Goal: Transaction & Acquisition: Purchase product/service

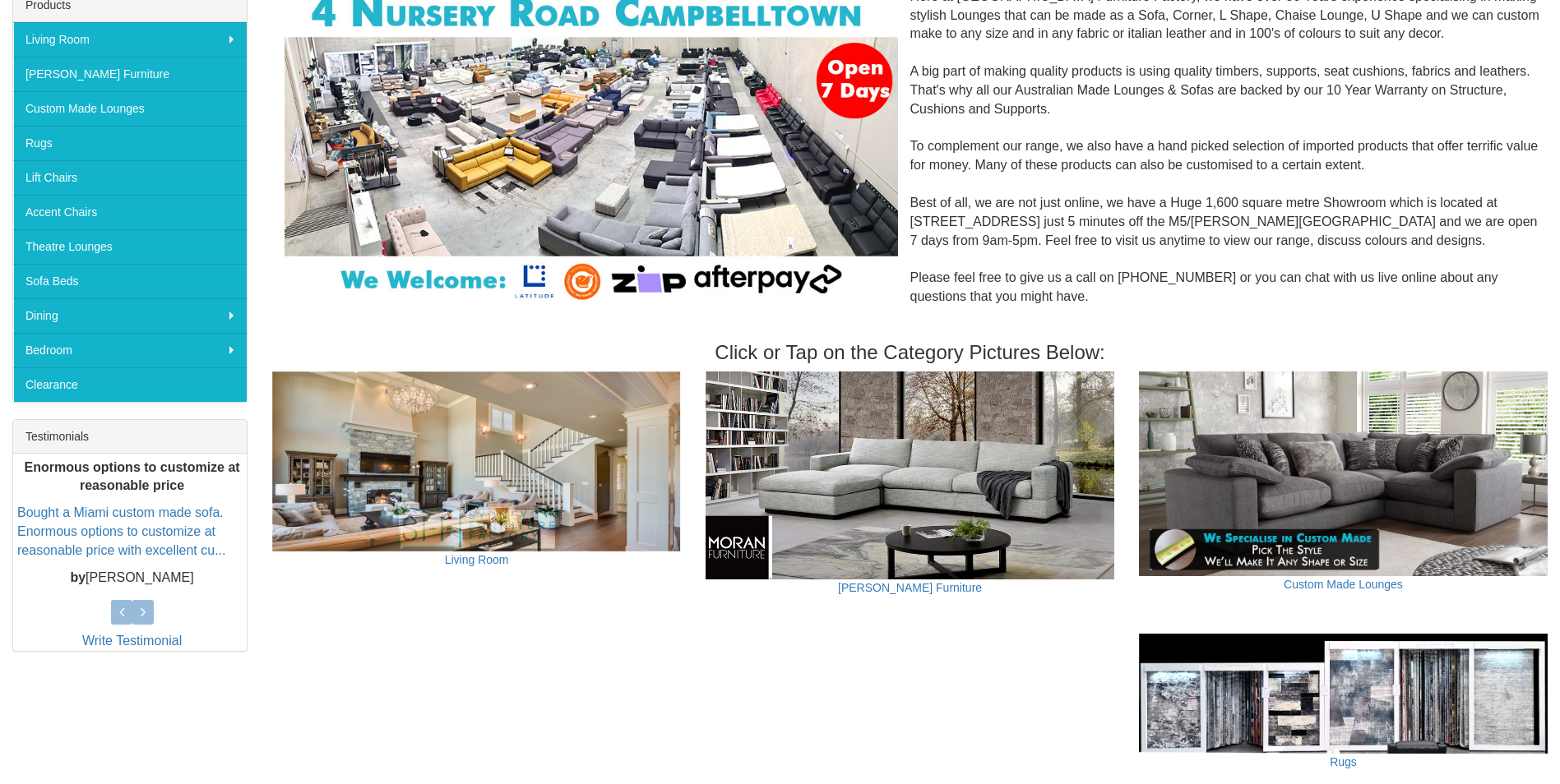
scroll to position [275, 0]
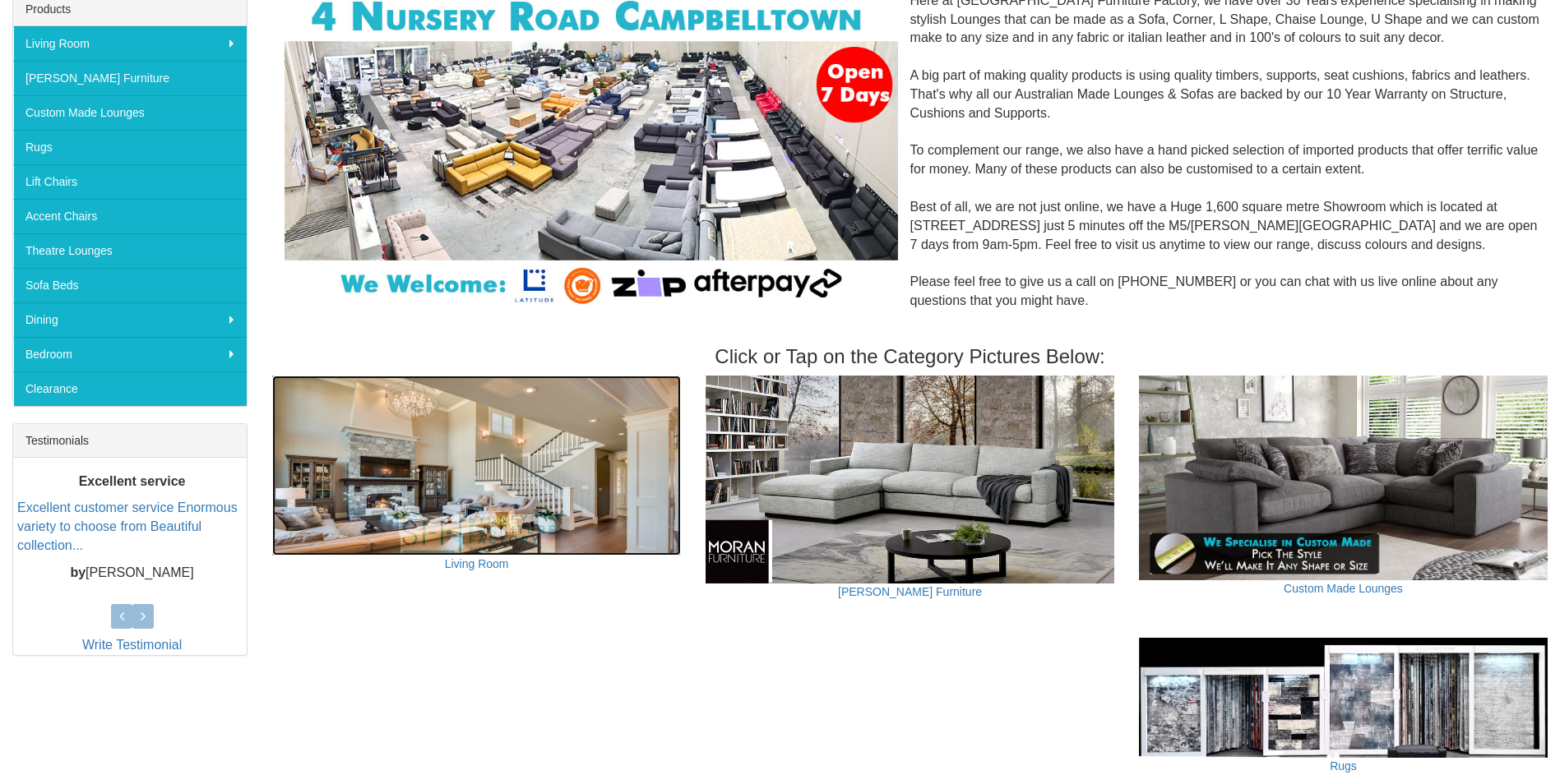
click at [566, 458] on img at bounding box center [476, 465] width 408 height 180
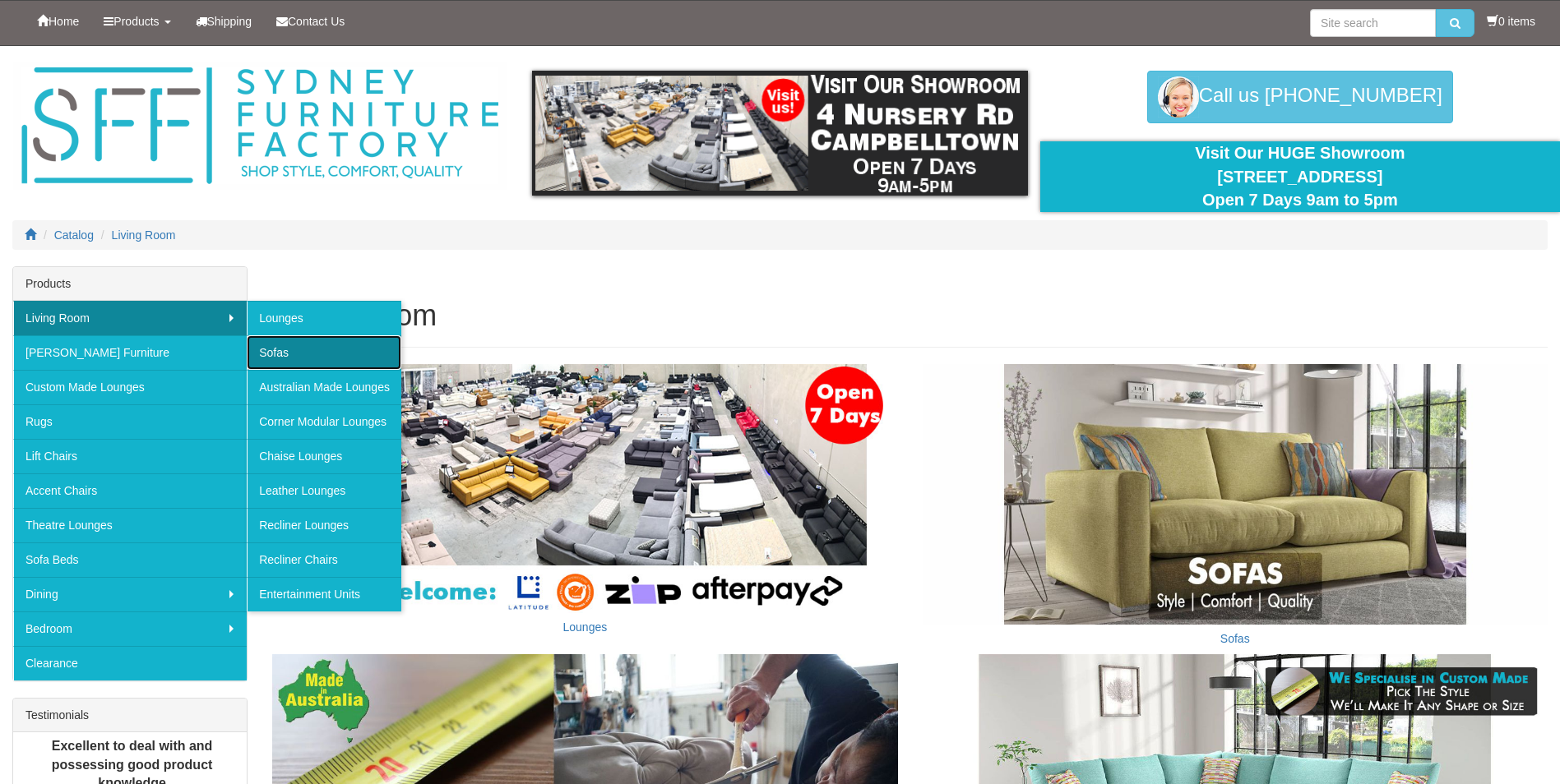
click at [280, 345] on link "Sofas" at bounding box center [324, 352] width 155 height 34
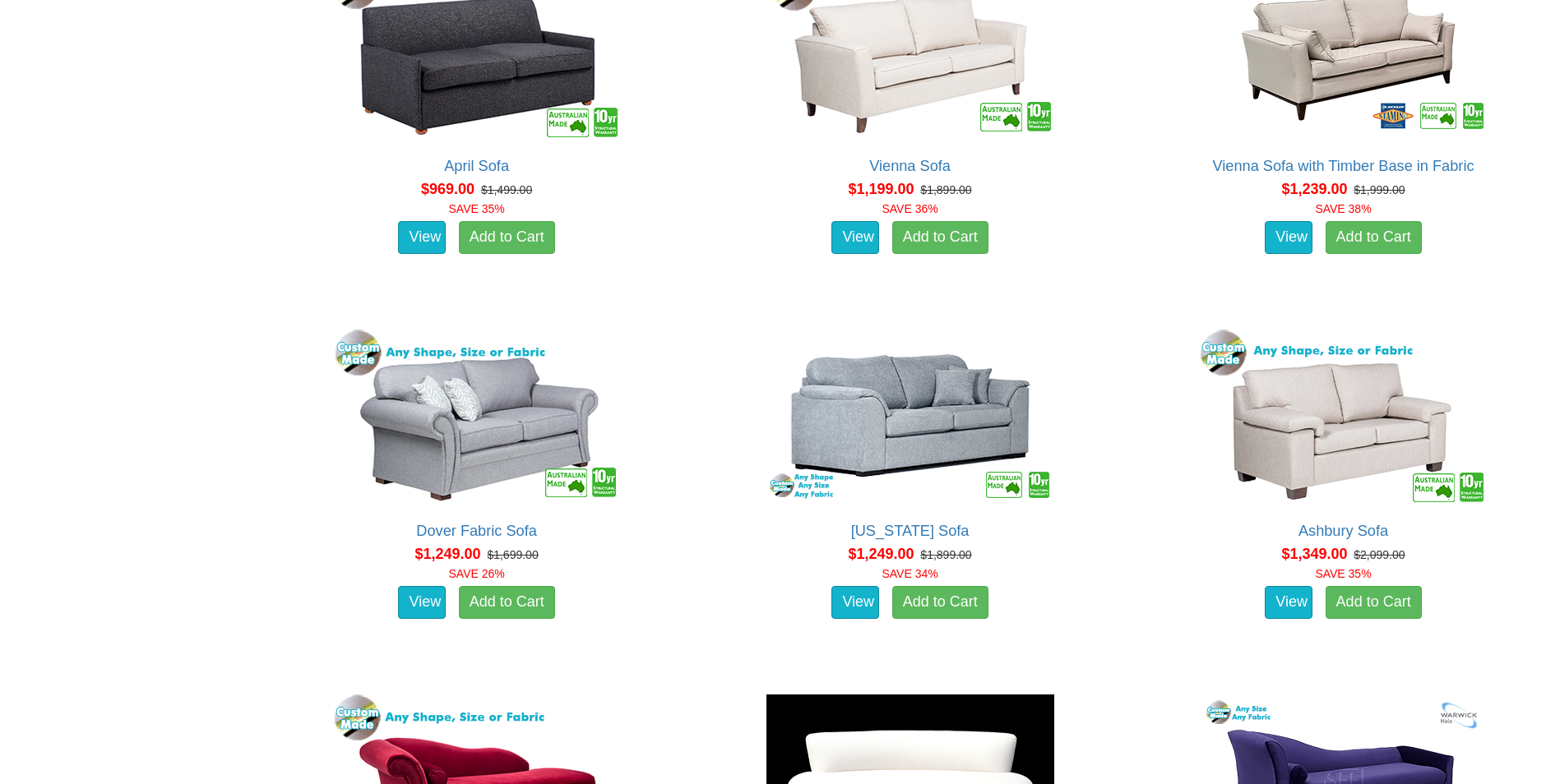
scroll to position [1973, 0]
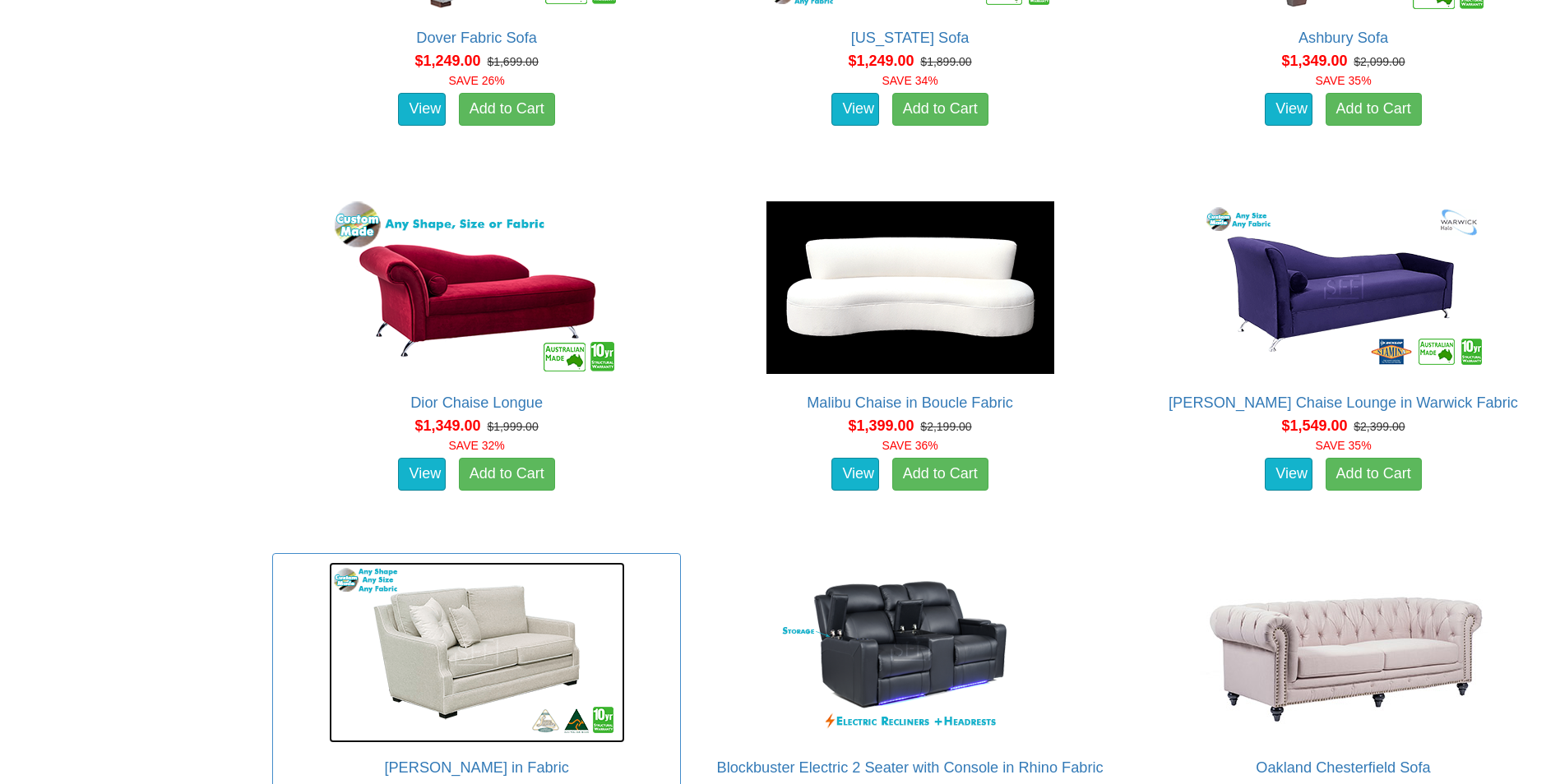
click at [454, 657] on img at bounding box center [477, 653] width 296 height 181
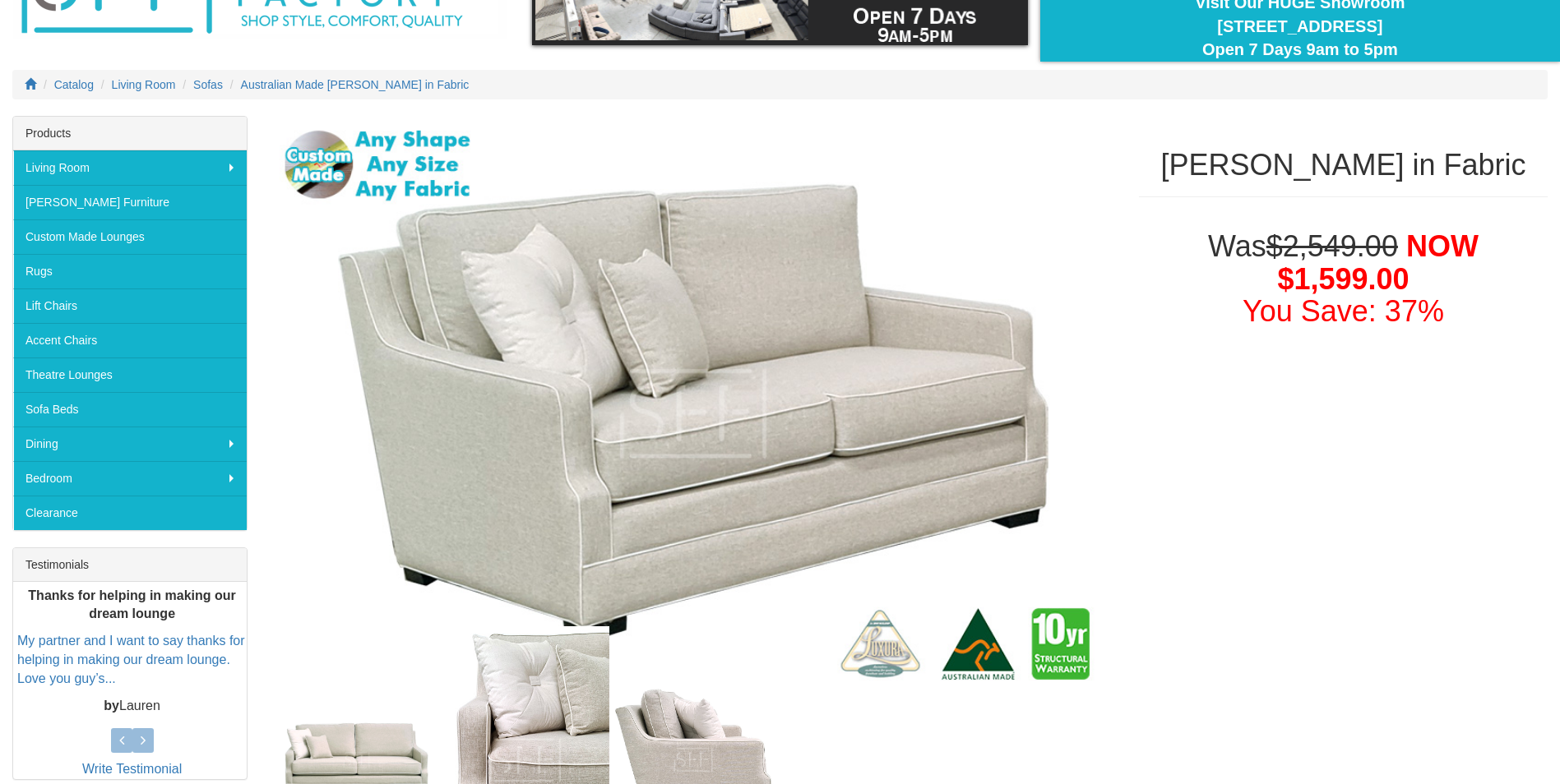
scroll to position [329, 0]
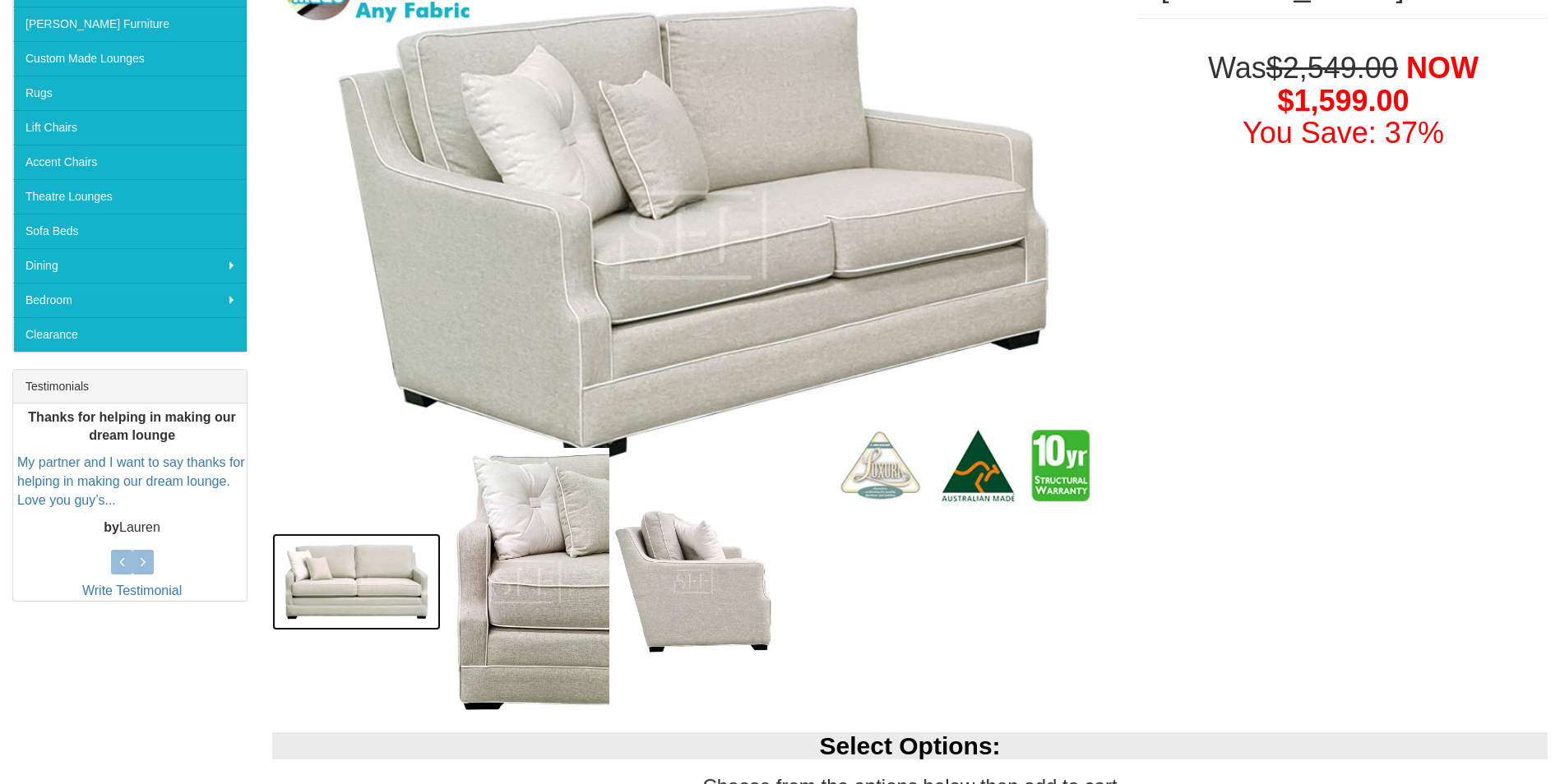
click at [313, 561] on img at bounding box center [357, 582] width 169 height 97
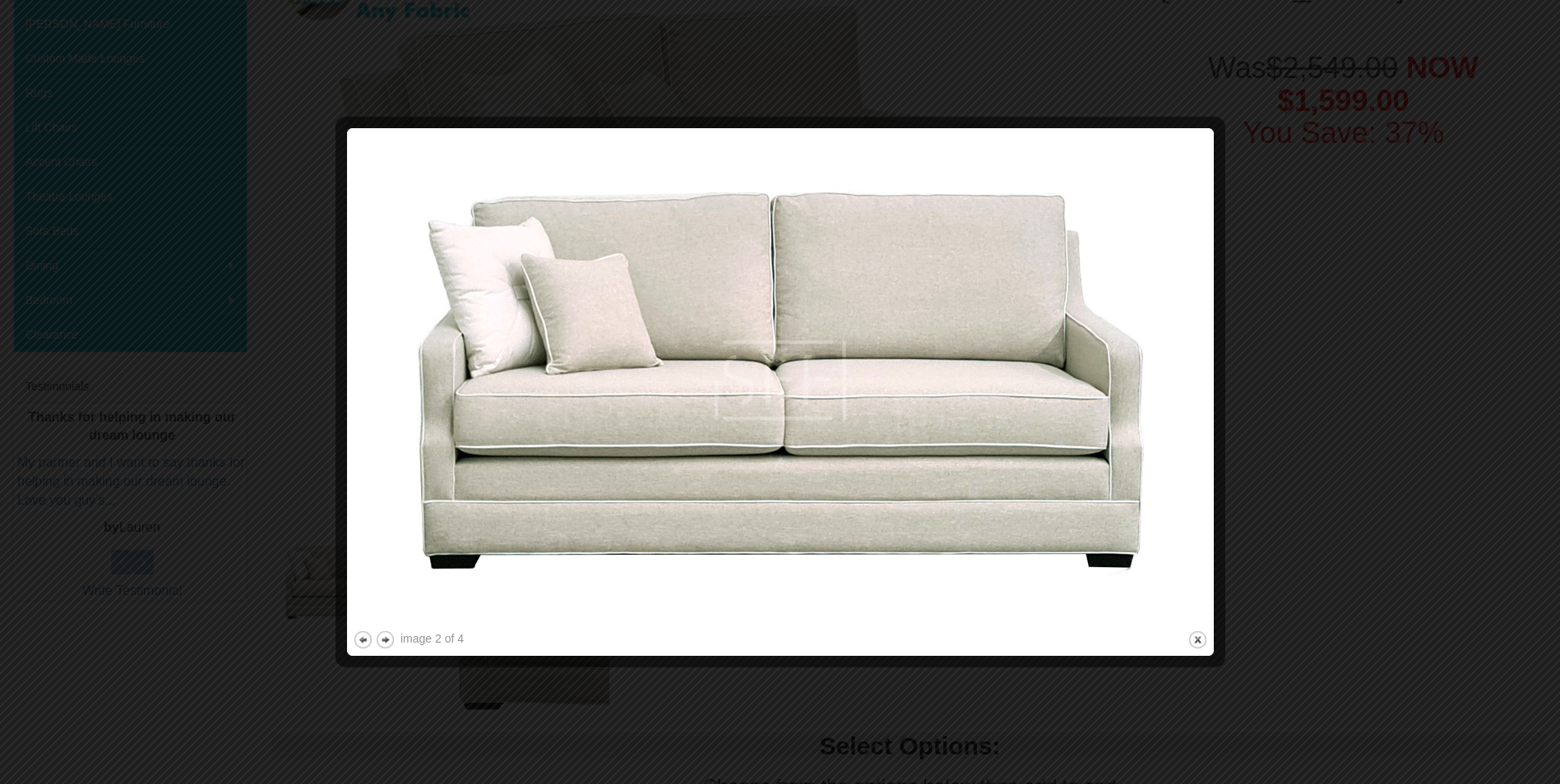
click at [1496, 271] on div at bounding box center [780, 392] width 1560 height 784
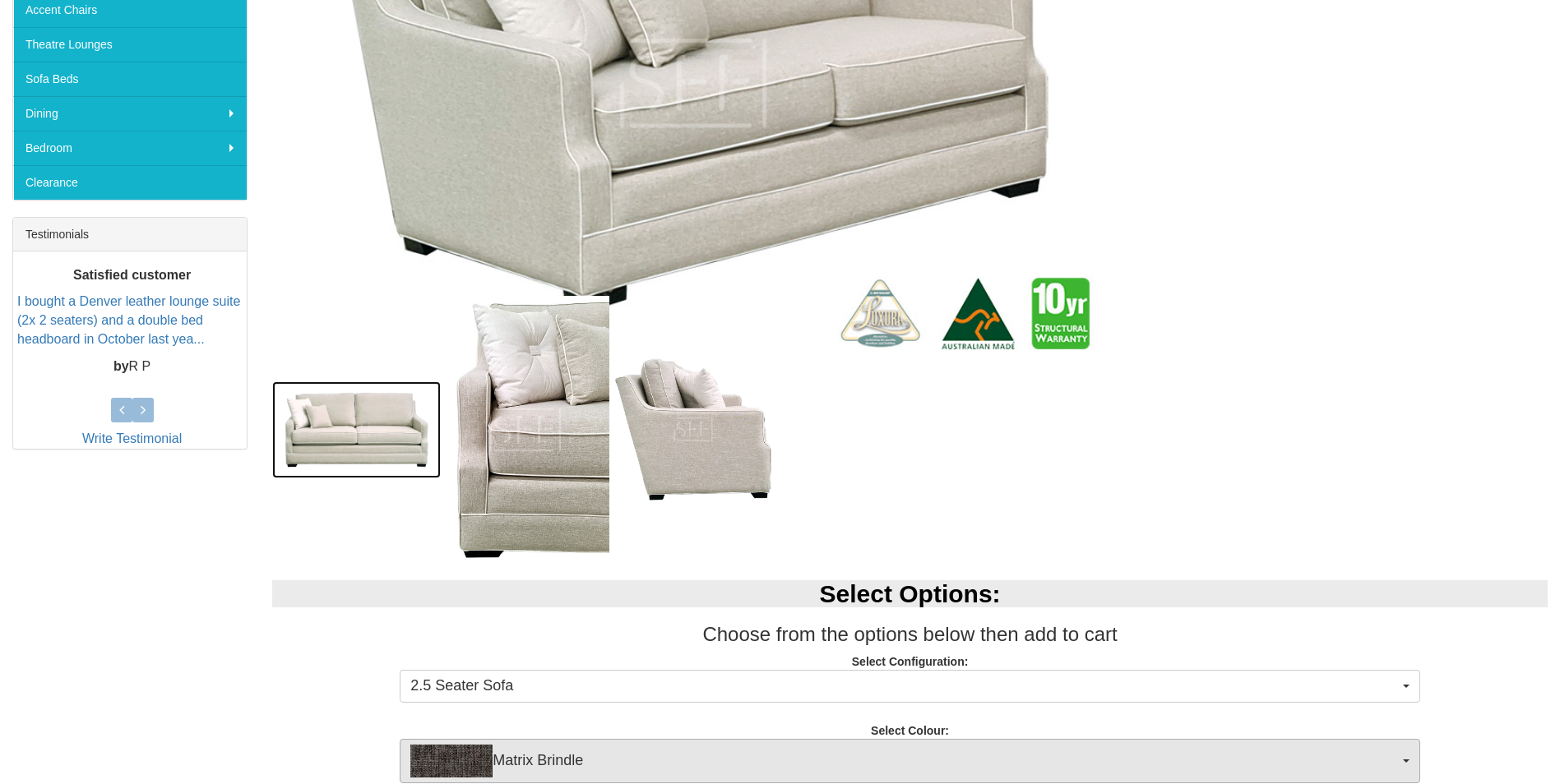
scroll to position [657, 0]
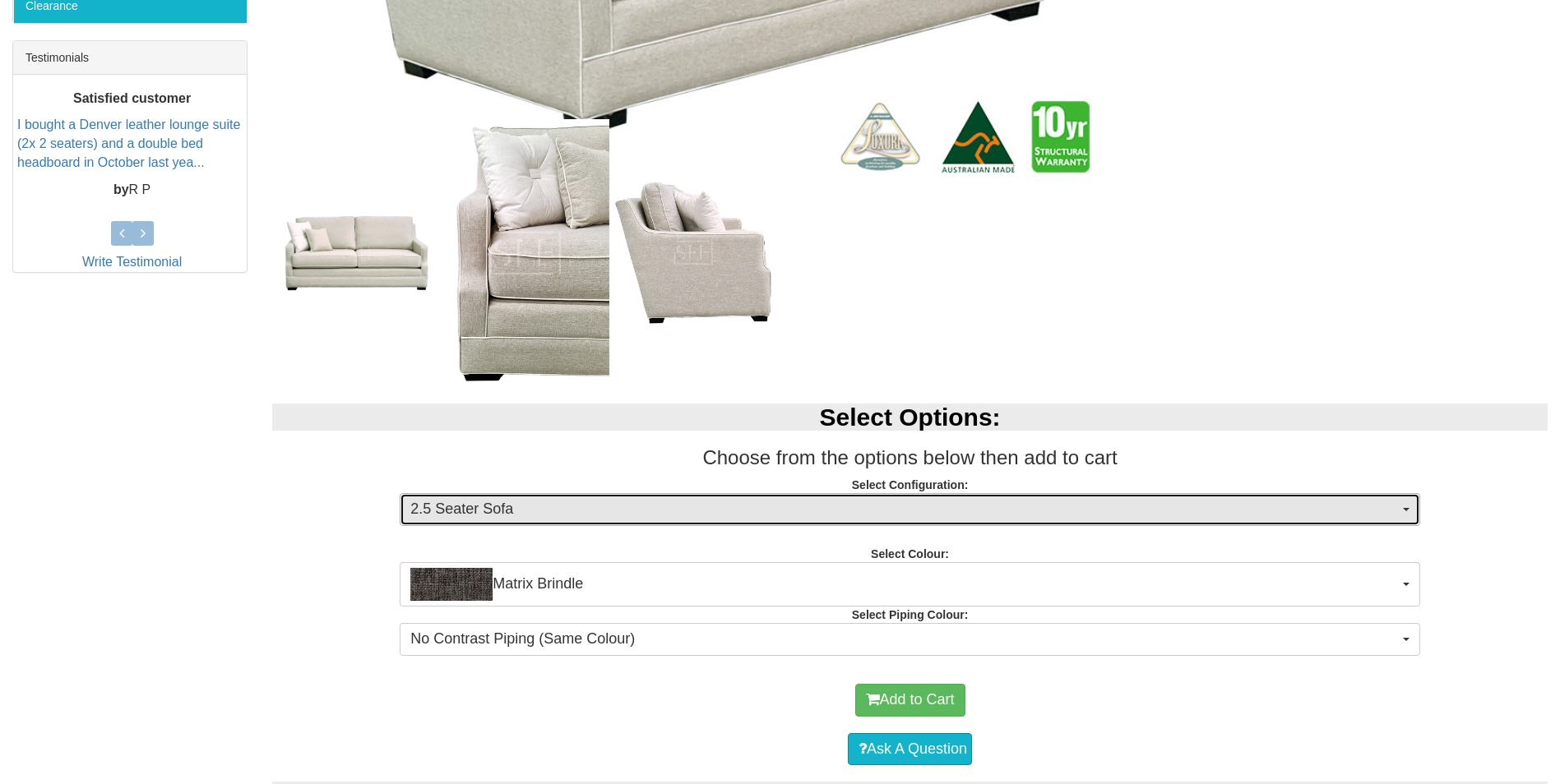
click at [584, 507] on span "2.5 Seater Sofa" at bounding box center [904, 509] width 989 height 21
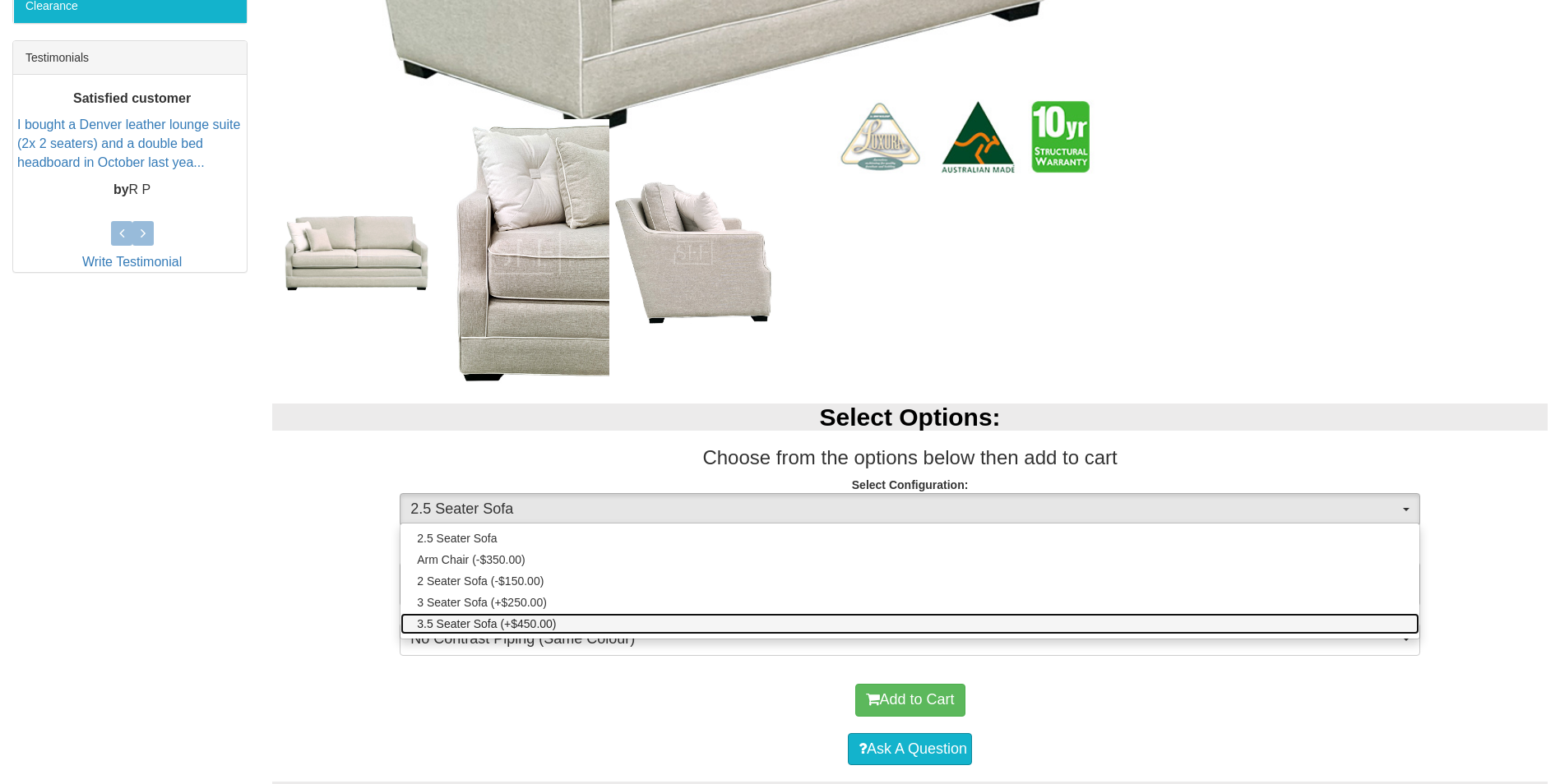
click at [544, 626] on span "3.5 Seater Sofa (+$450.00)" at bounding box center [487, 624] width 139 height 17
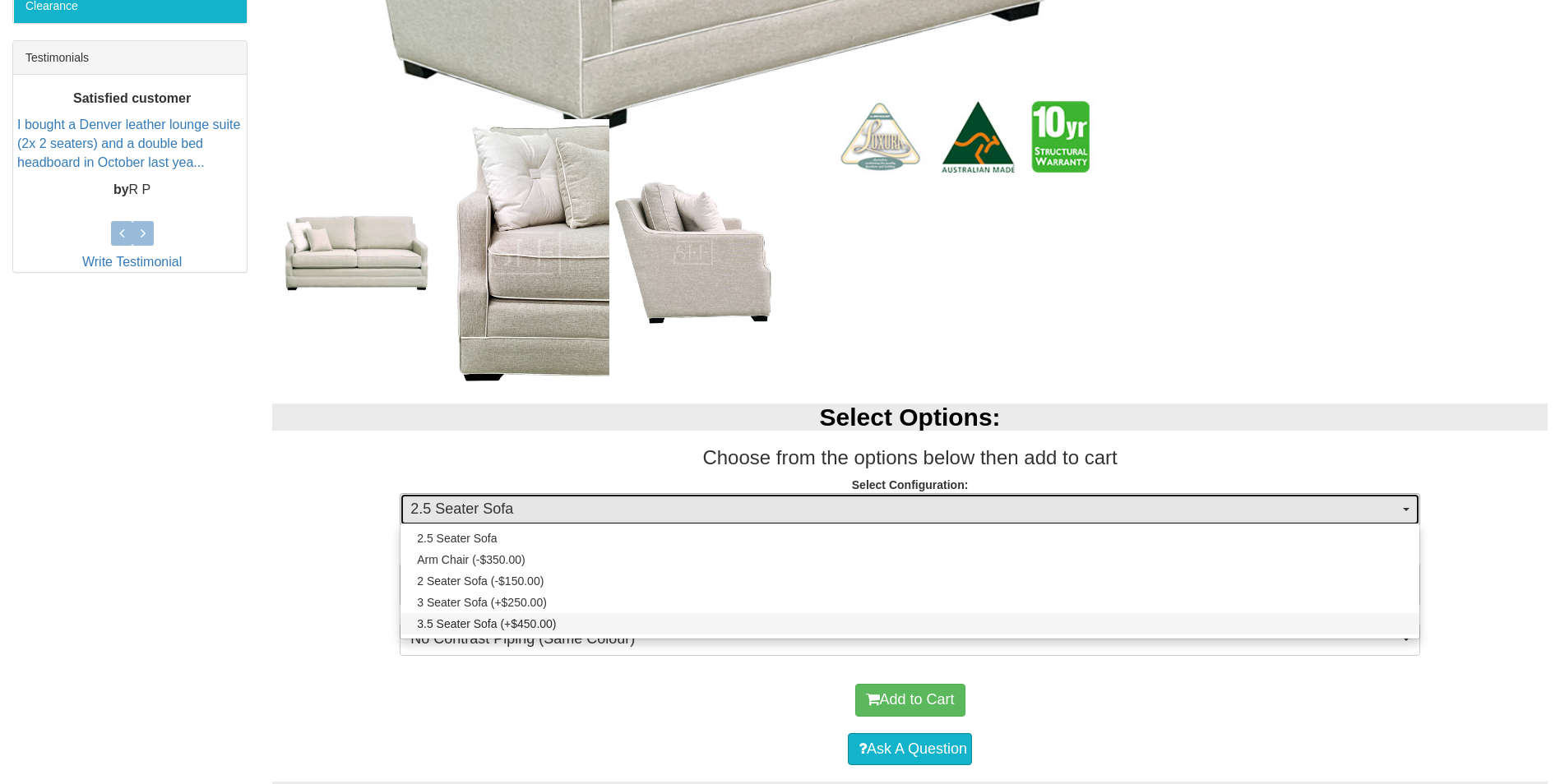
select select "456"
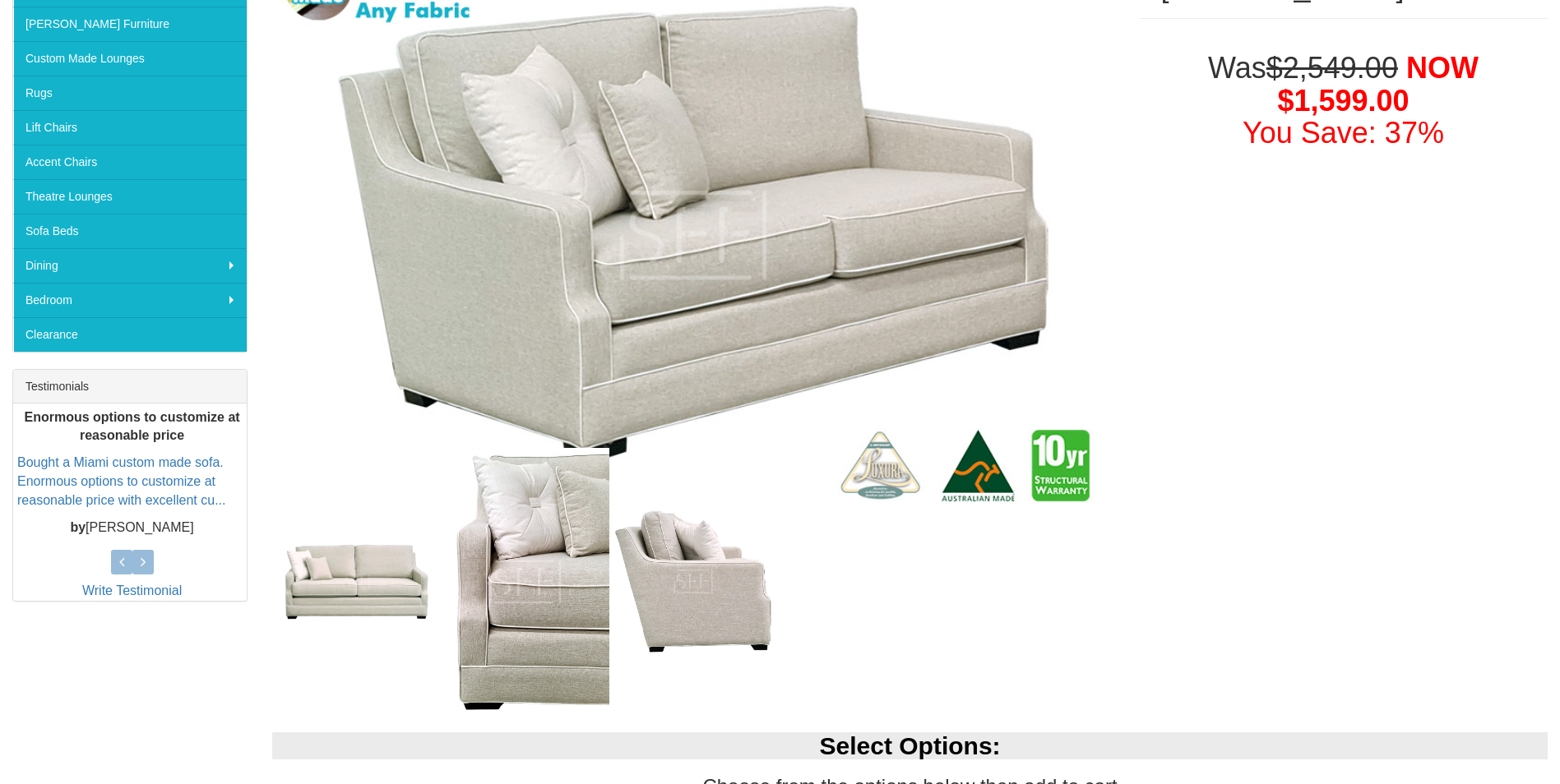
scroll to position [165, 0]
